Goal: Obtain resource: Obtain resource

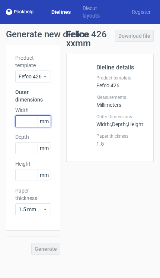
click at [41, 115] on input "text" at bounding box center [33, 121] width 36 height 12
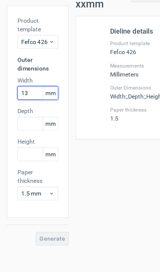
type input "135"
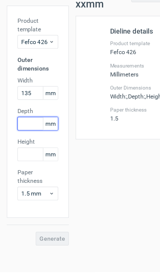
click at [39, 142] on input "text" at bounding box center [33, 148] width 36 height 12
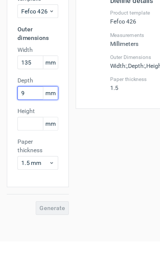
type input "90"
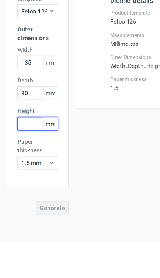
click at [34, 169] on input "text" at bounding box center [33, 175] width 36 height 12
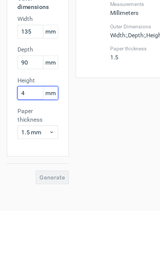
type input "40"
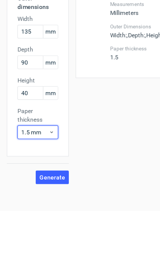
click at [43, 206] on span "1.5 mm" at bounding box center [31, 209] width 24 height 7
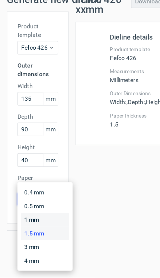
click at [43, 221] on div "1 mm" at bounding box center [39, 227] width 43 height 12
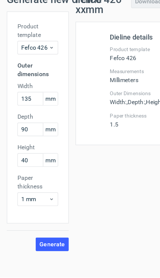
click at [57, 246] on span "Generate" at bounding box center [46, 248] width 22 height 5
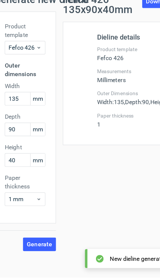
scroll to position [0, 11]
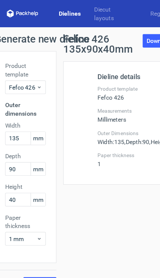
click at [131, 35] on link "Download file" at bounding box center [144, 36] width 39 height 12
